Goal: Task Accomplishment & Management: Use online tool/utility

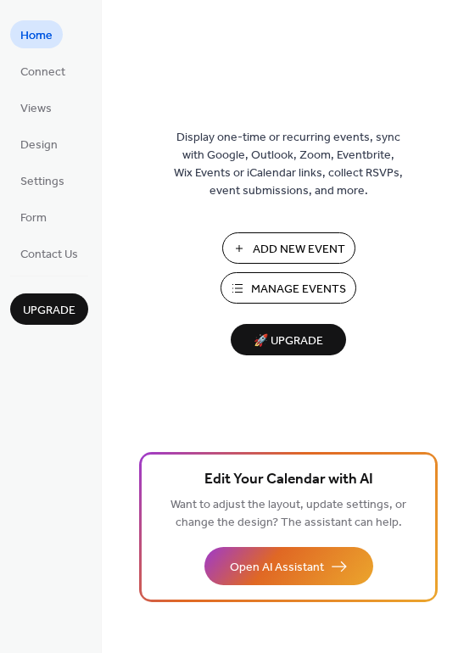
click at [276, 288] on span "Manage Events" at bounding box center [298, 290] width 95 height 18
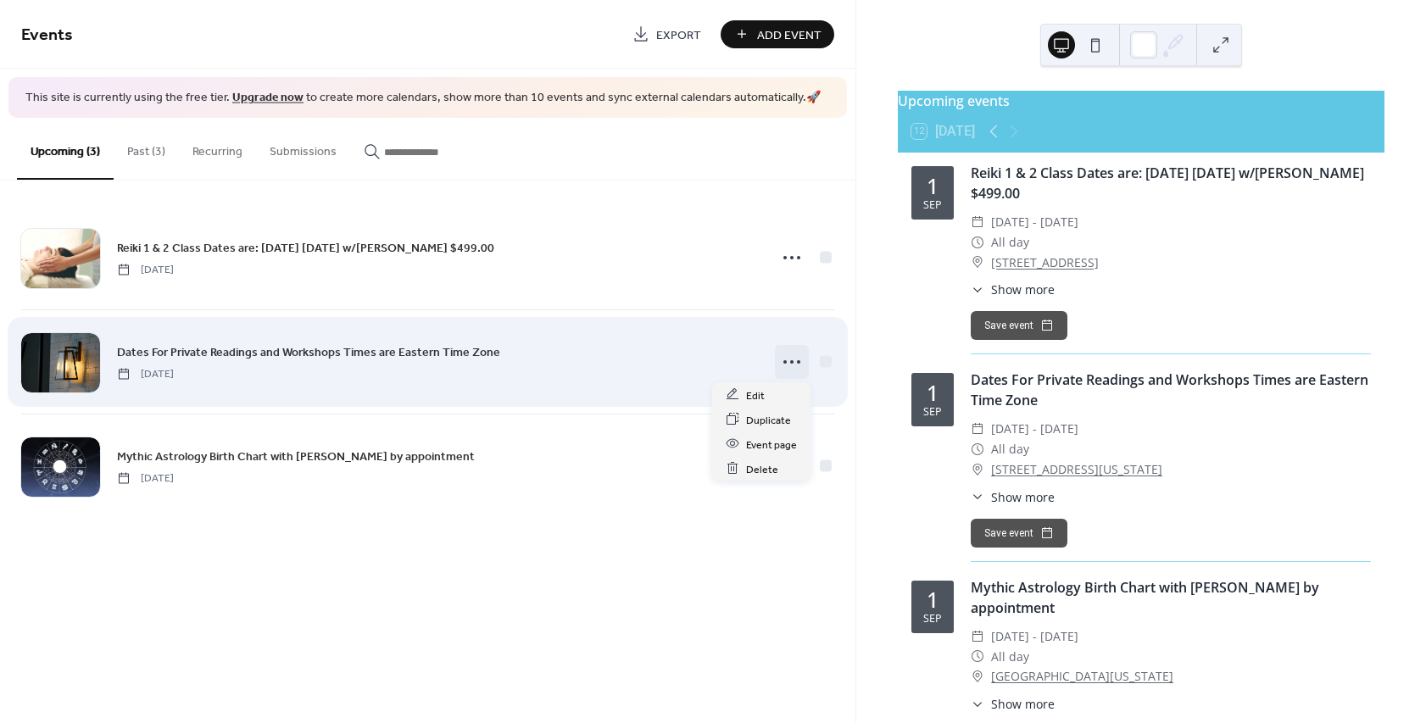
click at [797, 360] on icon at bounding box center [792, 362] width 27 height 27
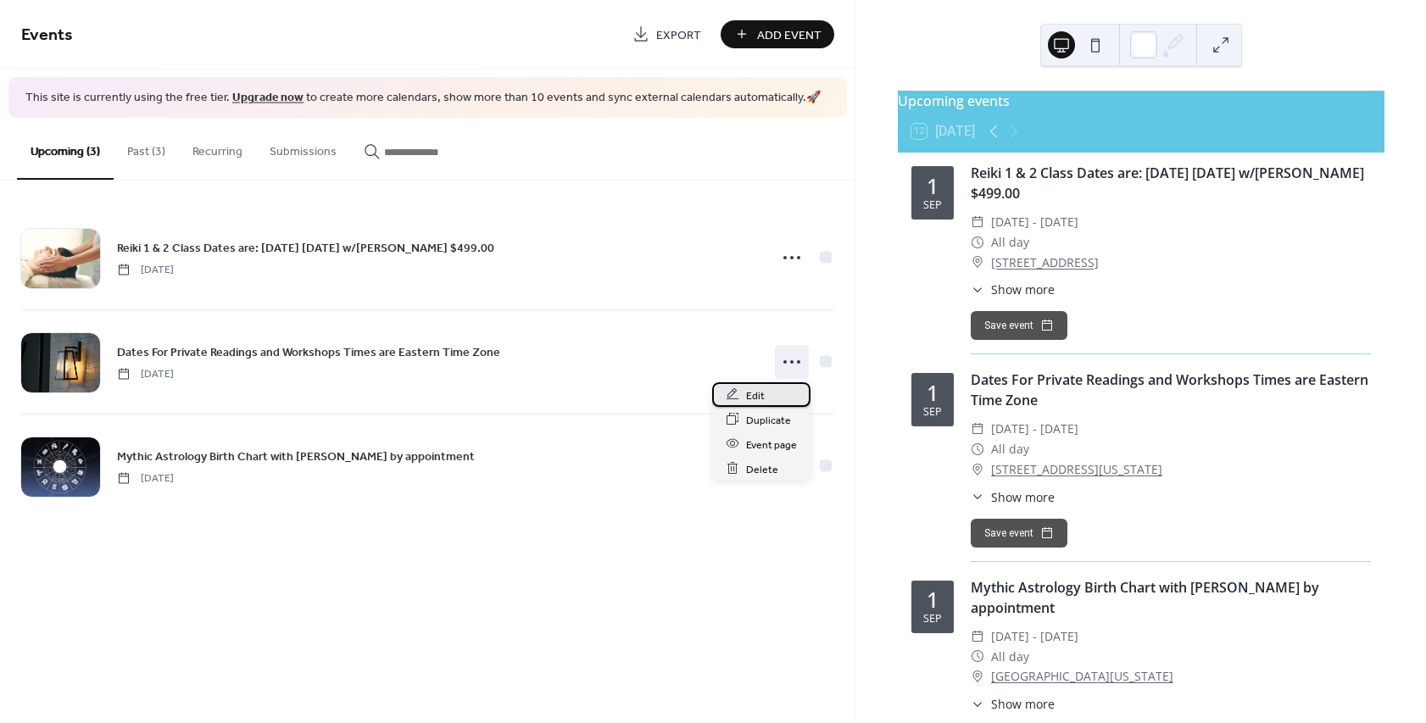
click at [763, 398] on span "Edit" at bounding box center [755, 396] width 19 height 18
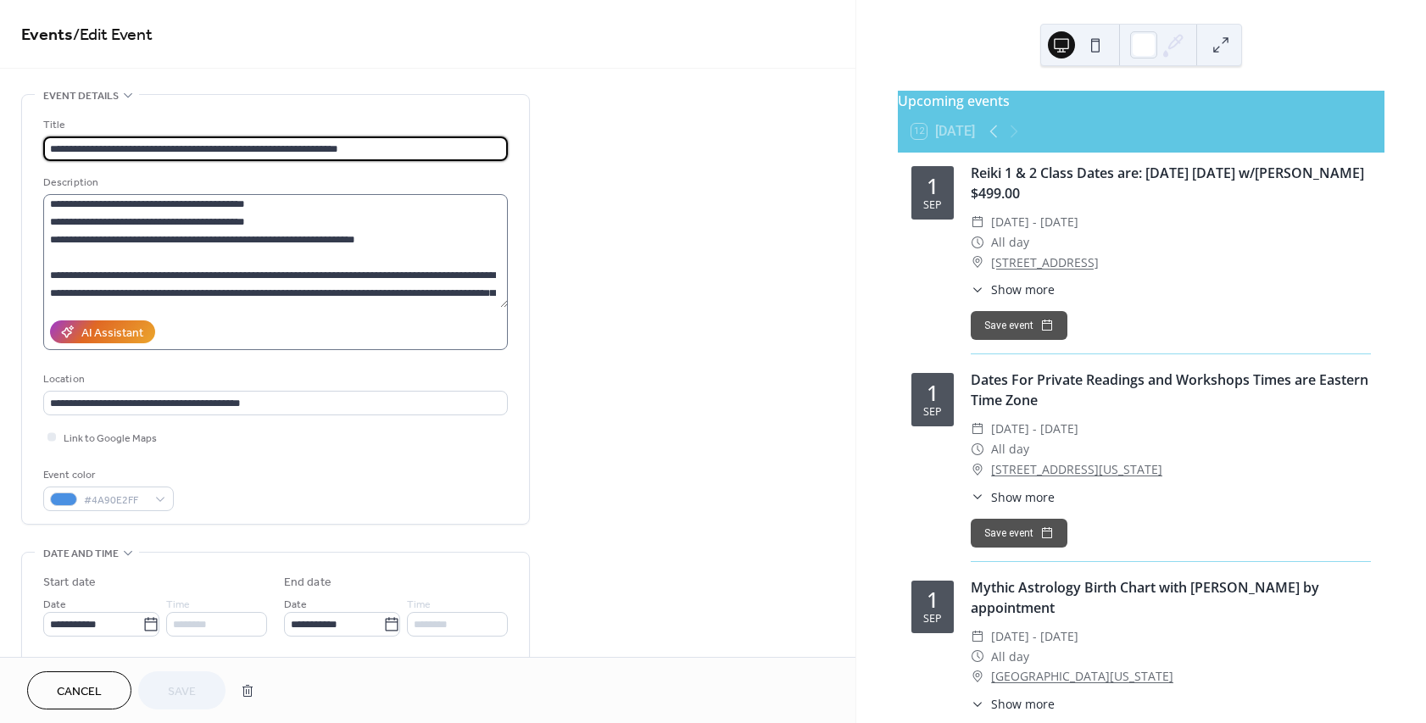
scroll to position [103, 0]
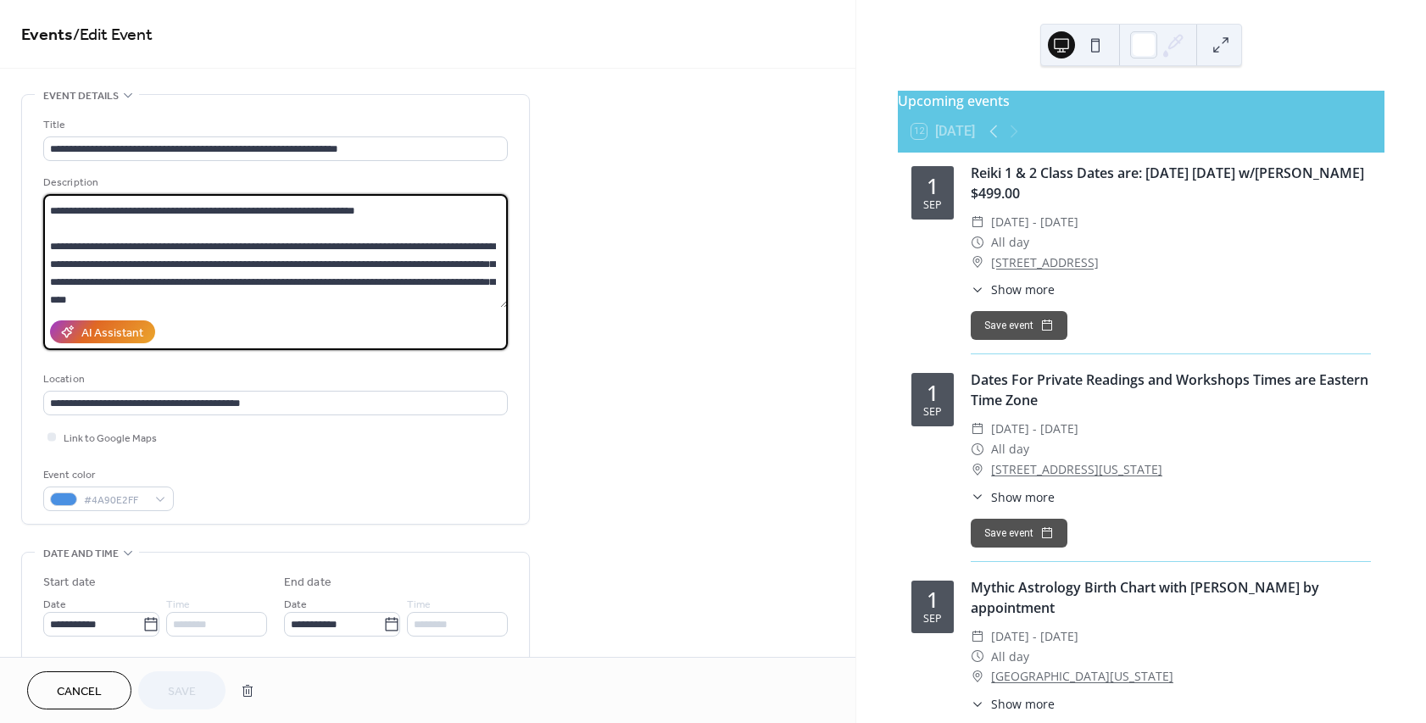
click at [372, 211] on textarea at bounding box center [275, 251] width 465 height 114
click at [116, 223] on textarea at bounding box center [275, 251] width 465 height 114
click at [100, 217] on textarea at bounding box center [275, 251] width 465 height 114
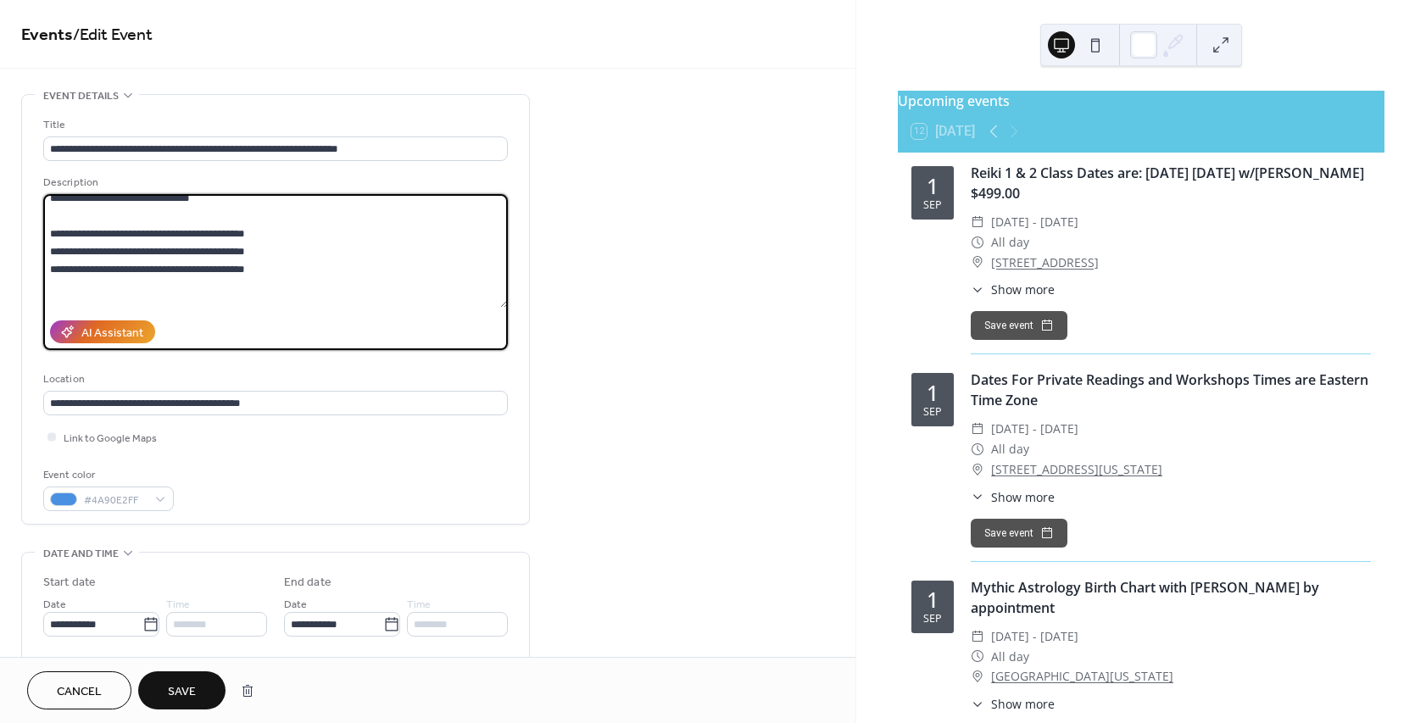
scroll to position [0, 0]
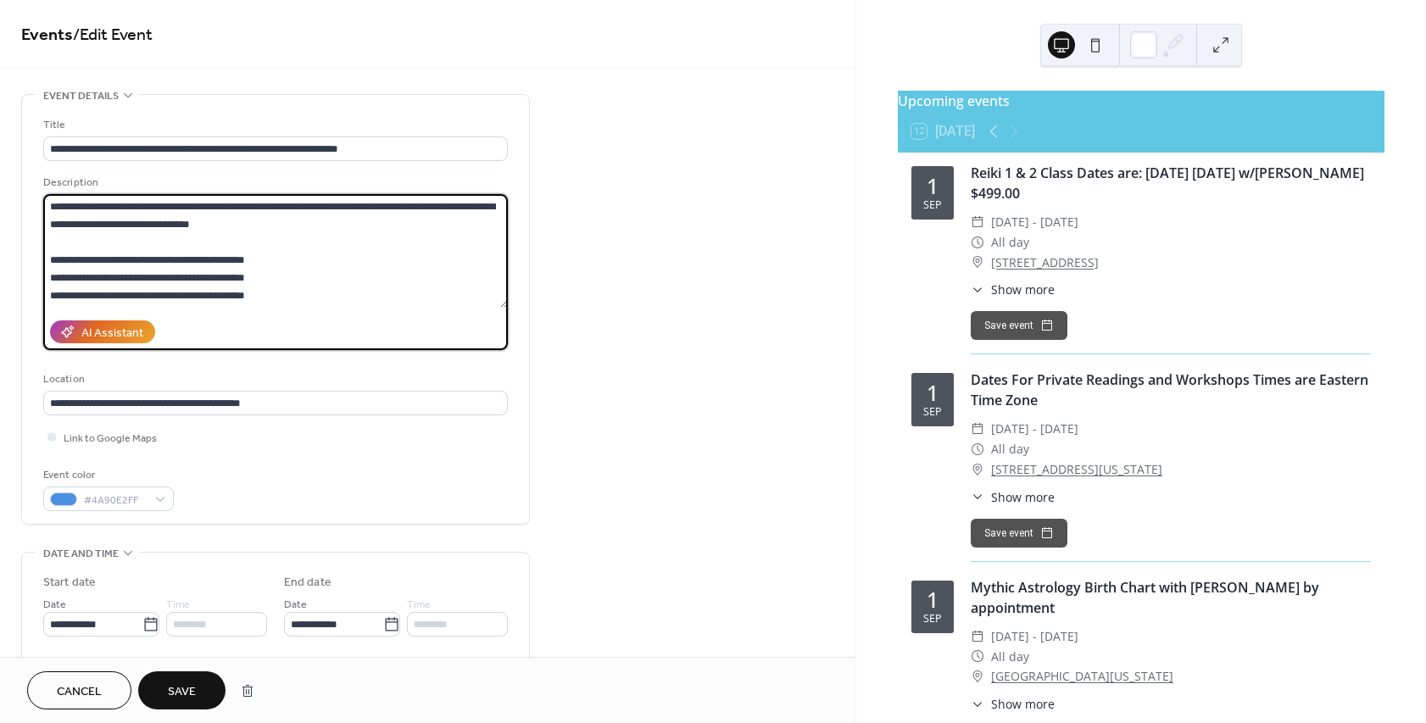
type textarea "**********"
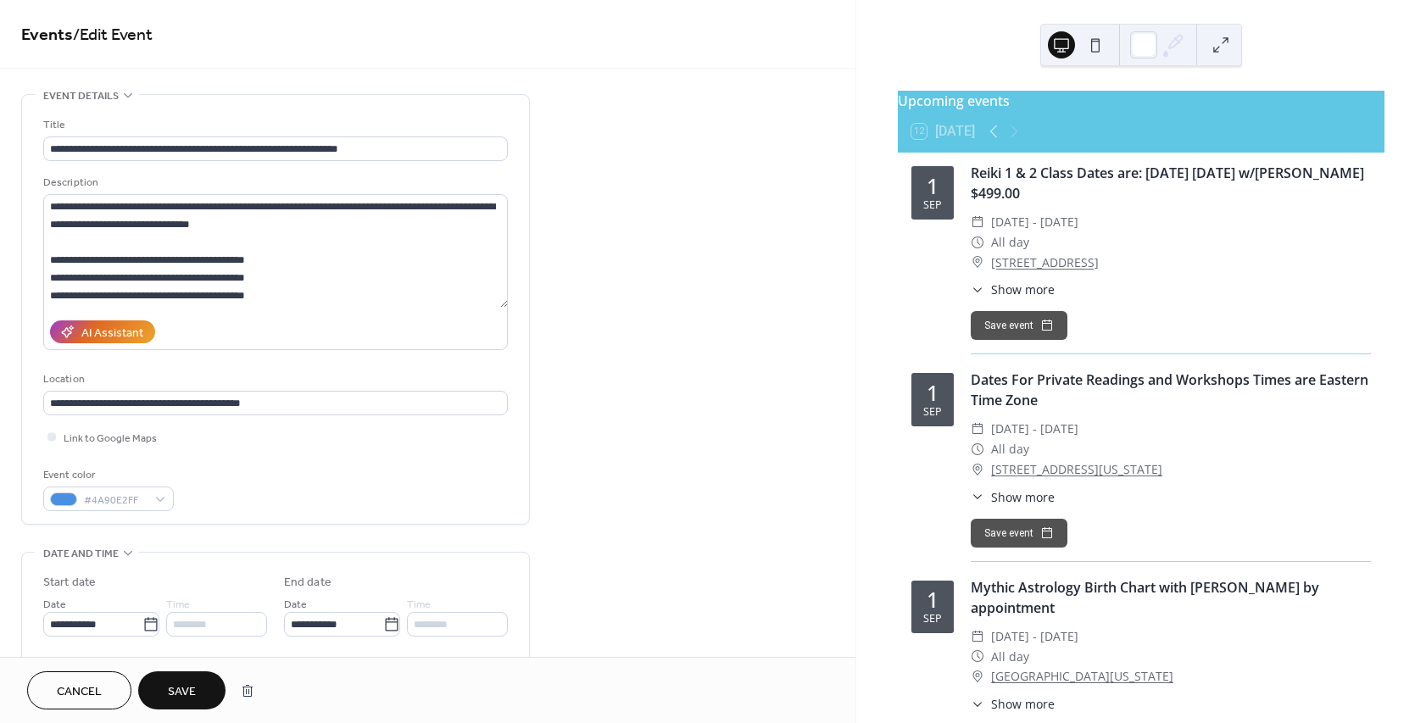
click at [184, 695] on span "Save" at bounding box center [182, 693] width 28 height 18
